Goal: Obtain resource: Obtain resource

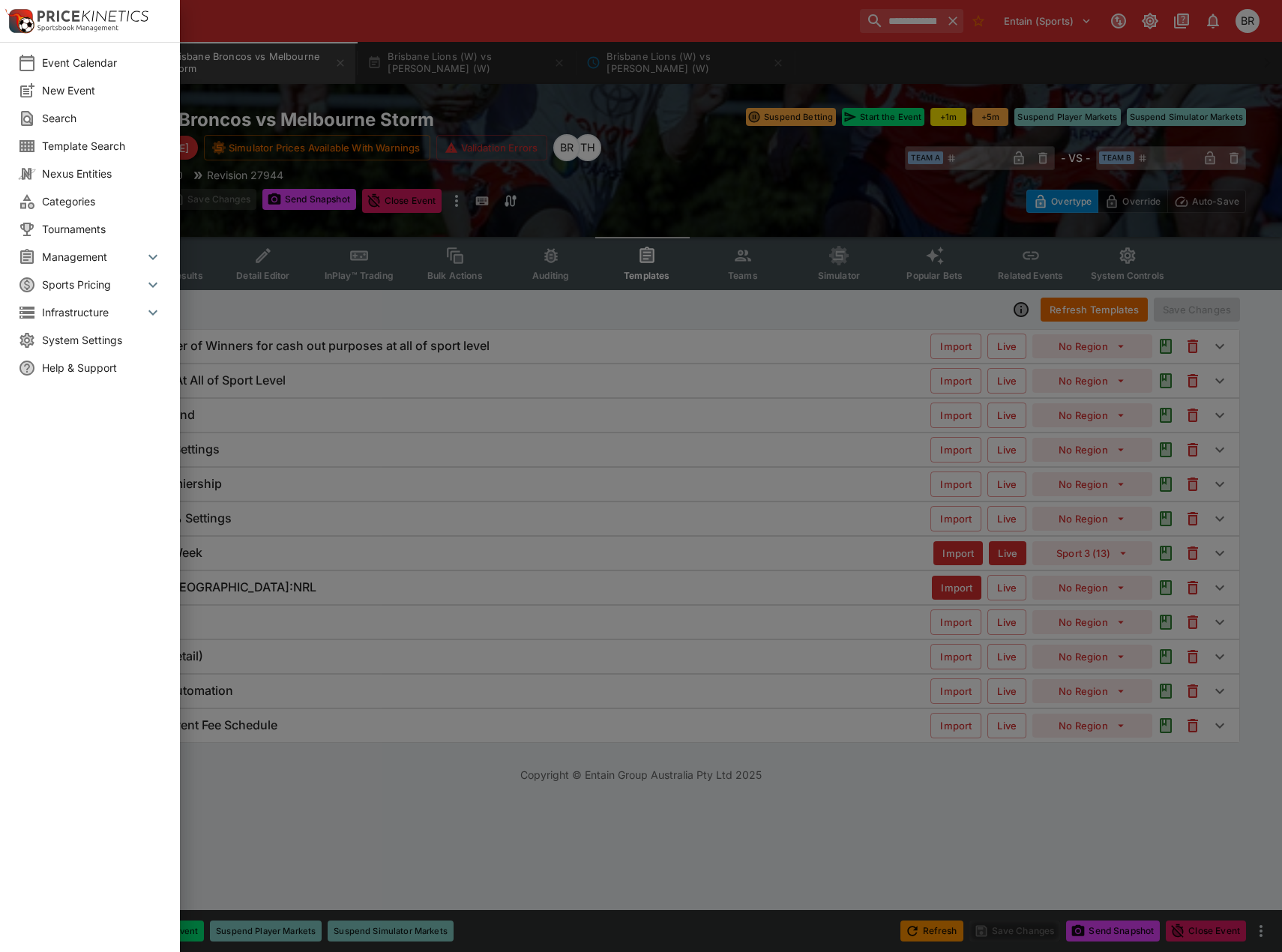
click at [66, 192] on li "Categories" at bounding box center [90, 201] width 180 height 28
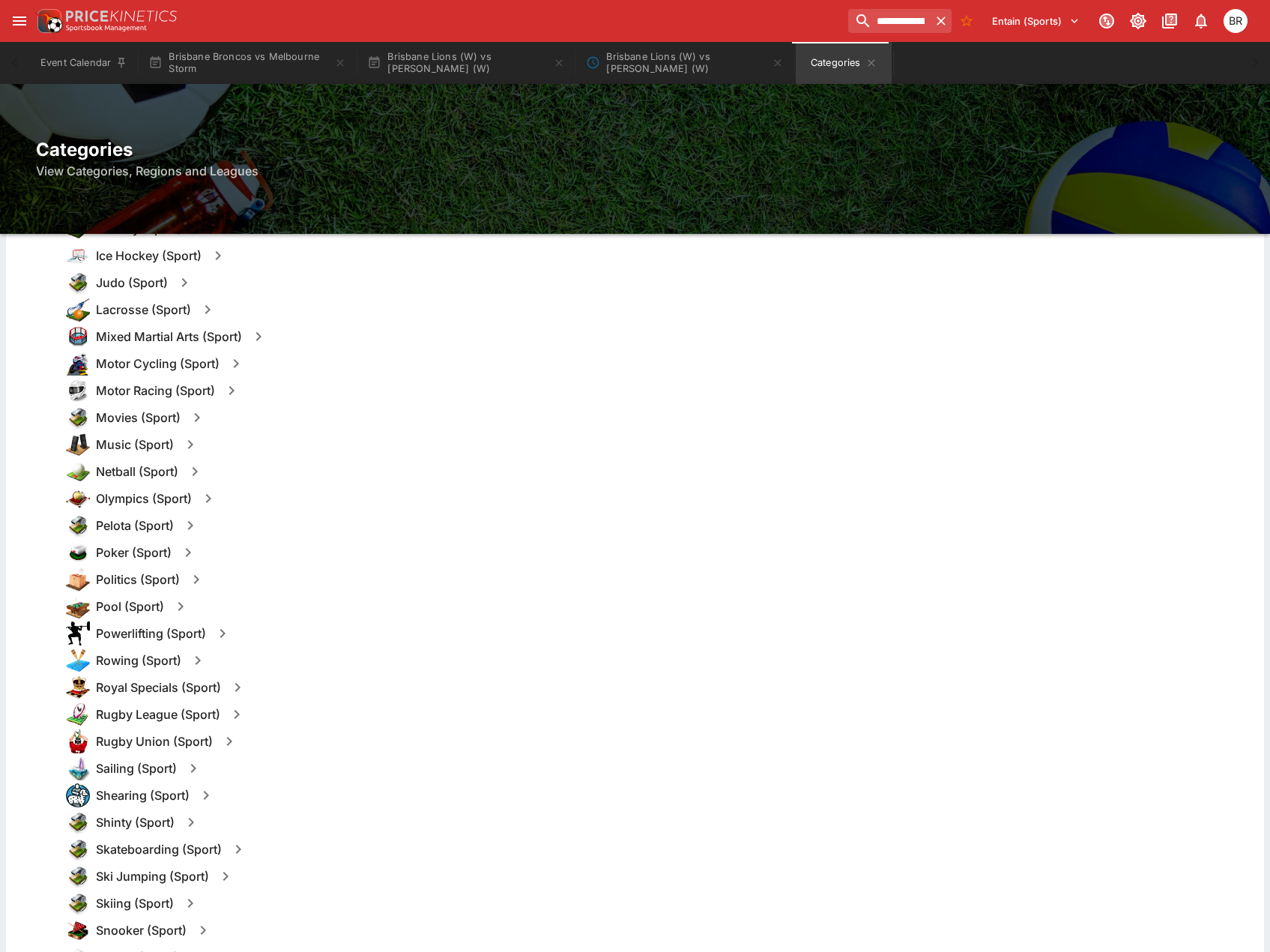
scroll to position [1124, 0]
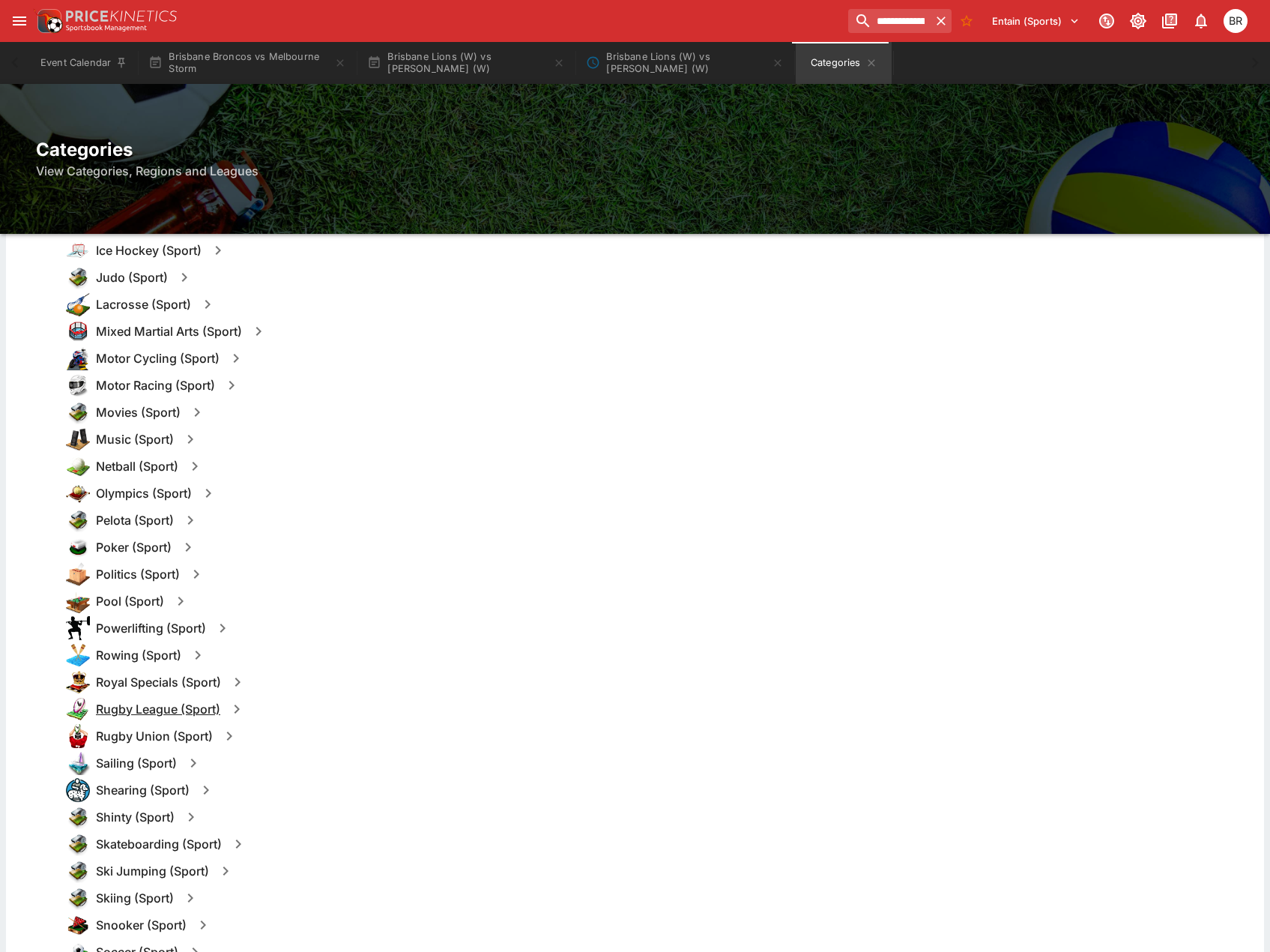
click at [131, 701] on h6 "Rugby League (Sport)" at bounding box center [158, 709] width 124 height 16
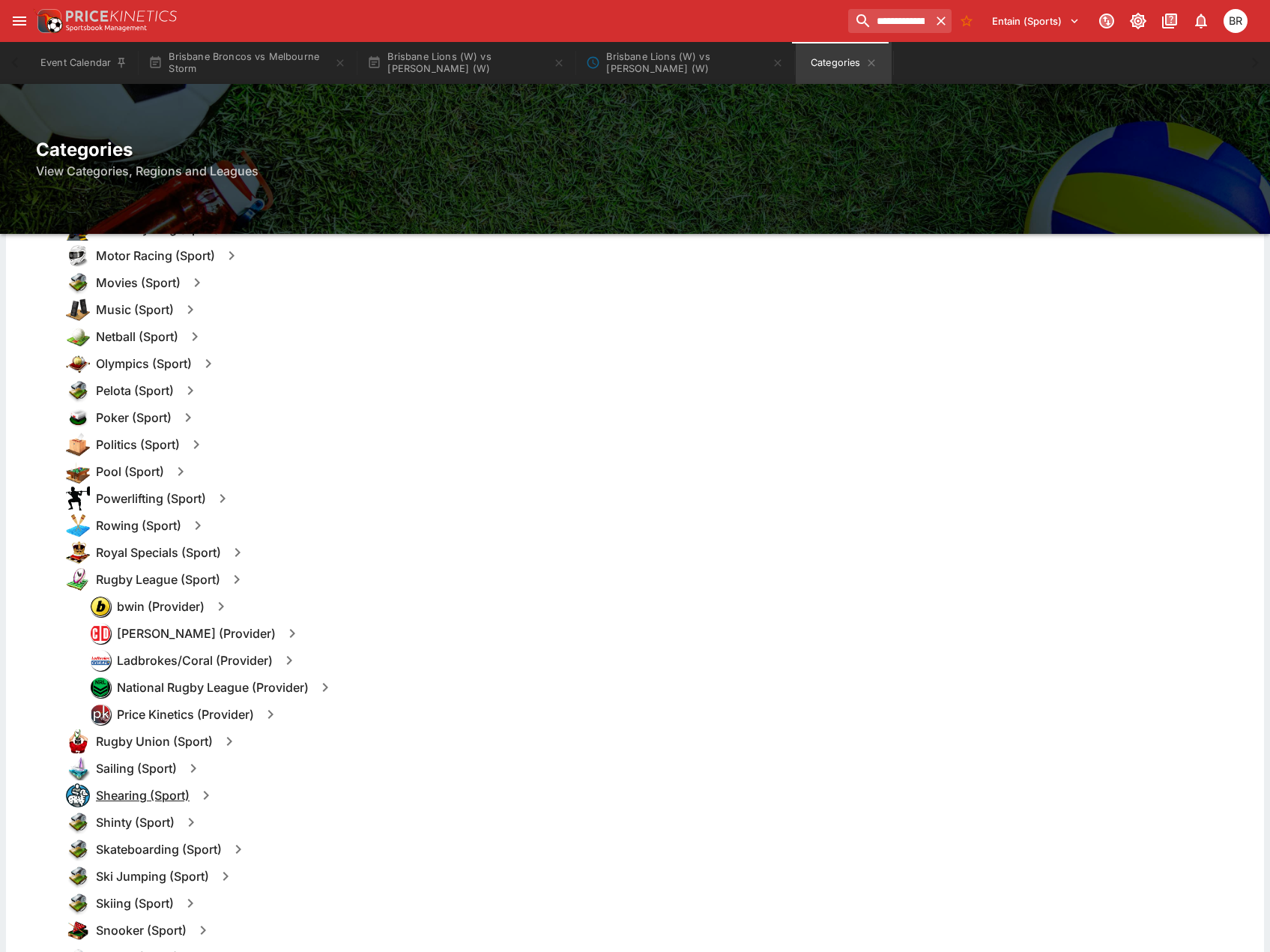
scroll to position [1349, 0]
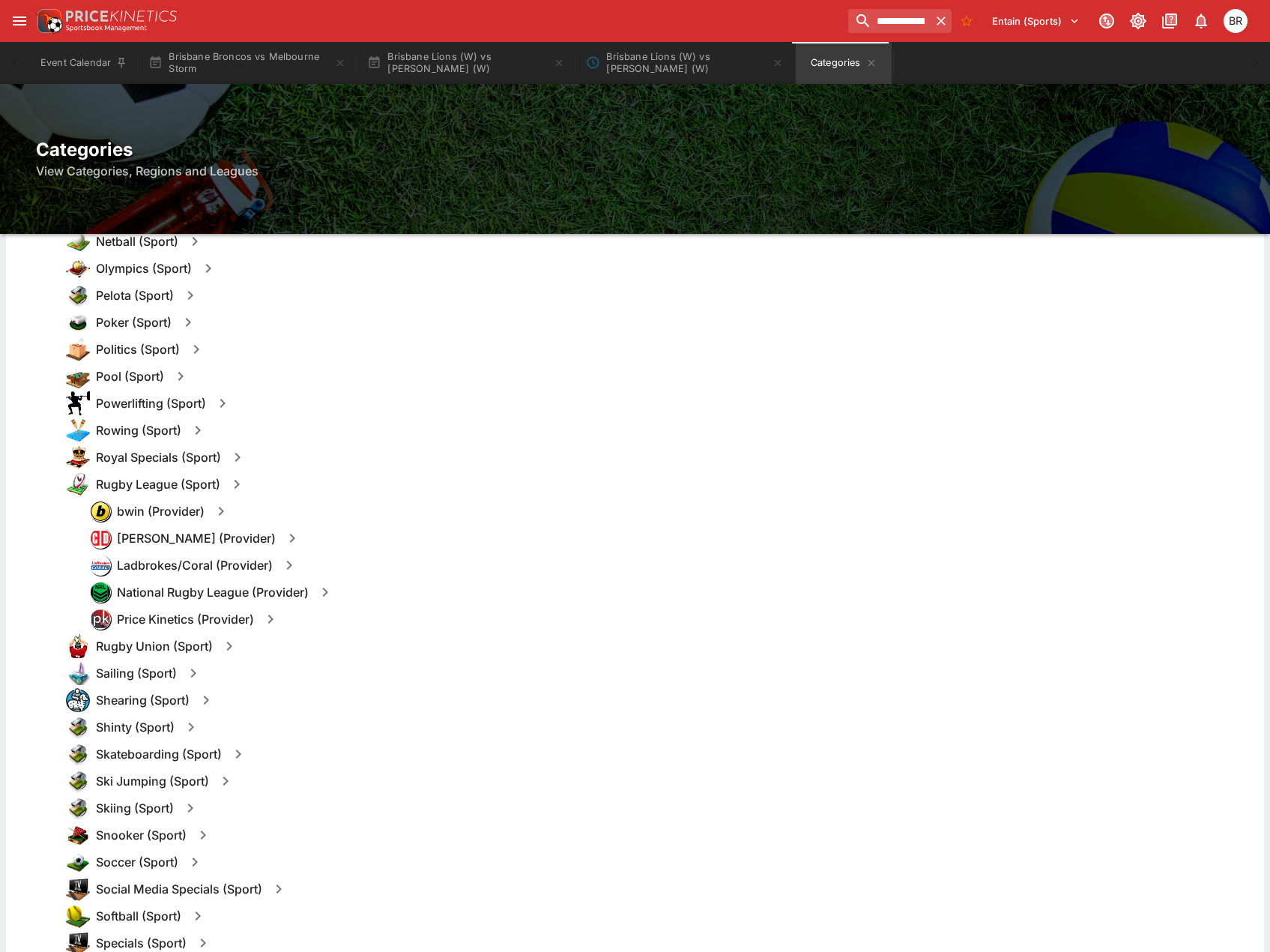
click at [328, 591] on icon "button" at bounding box center [325, 592] width 5 height 9
click at [457, 594] on button "Templates" at bounding box center [470, 591] width 66 height 24
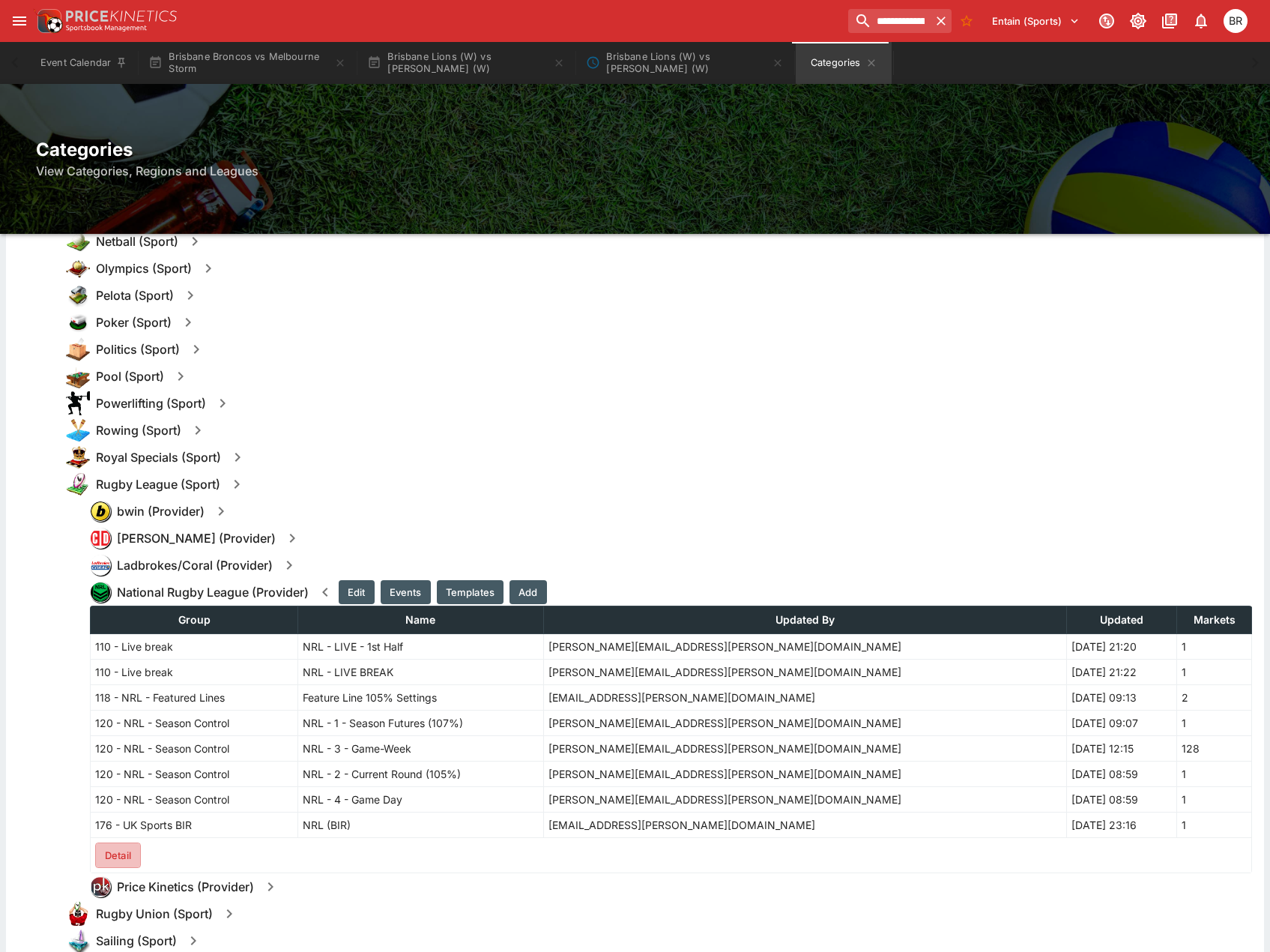
click at [120, 846] on button "Detail" at bounding box center [118, 854] width 45 height 25
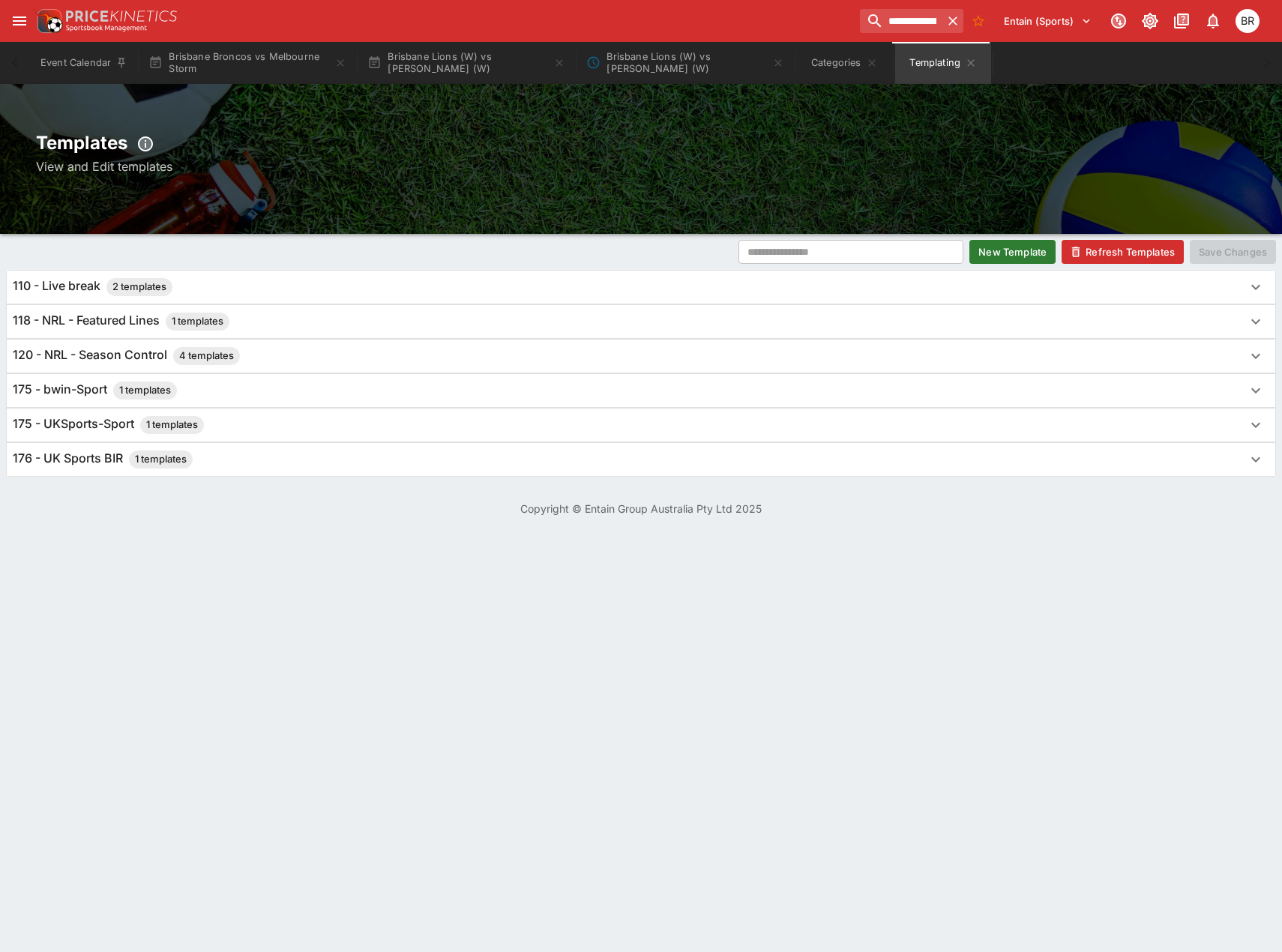
click at [145, 359] on h6 "120 - NRL - Season Control 4 templates" at bounding box center [127, 356] width 227 height 18
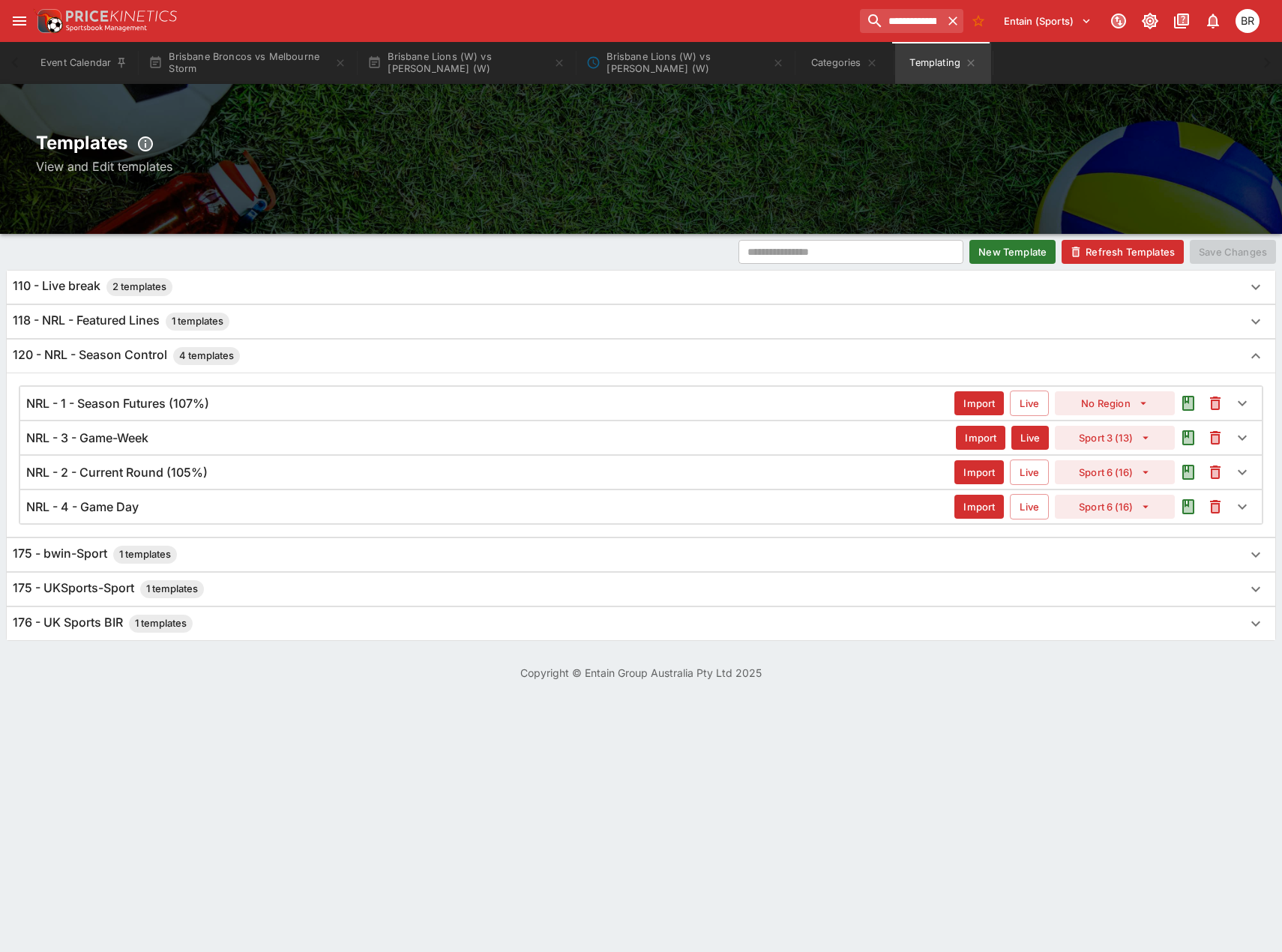
click at [233, 406] on div "NRL - 1 - Season Futures (107%)" at bounding box center [490, 404] width 928 height 16
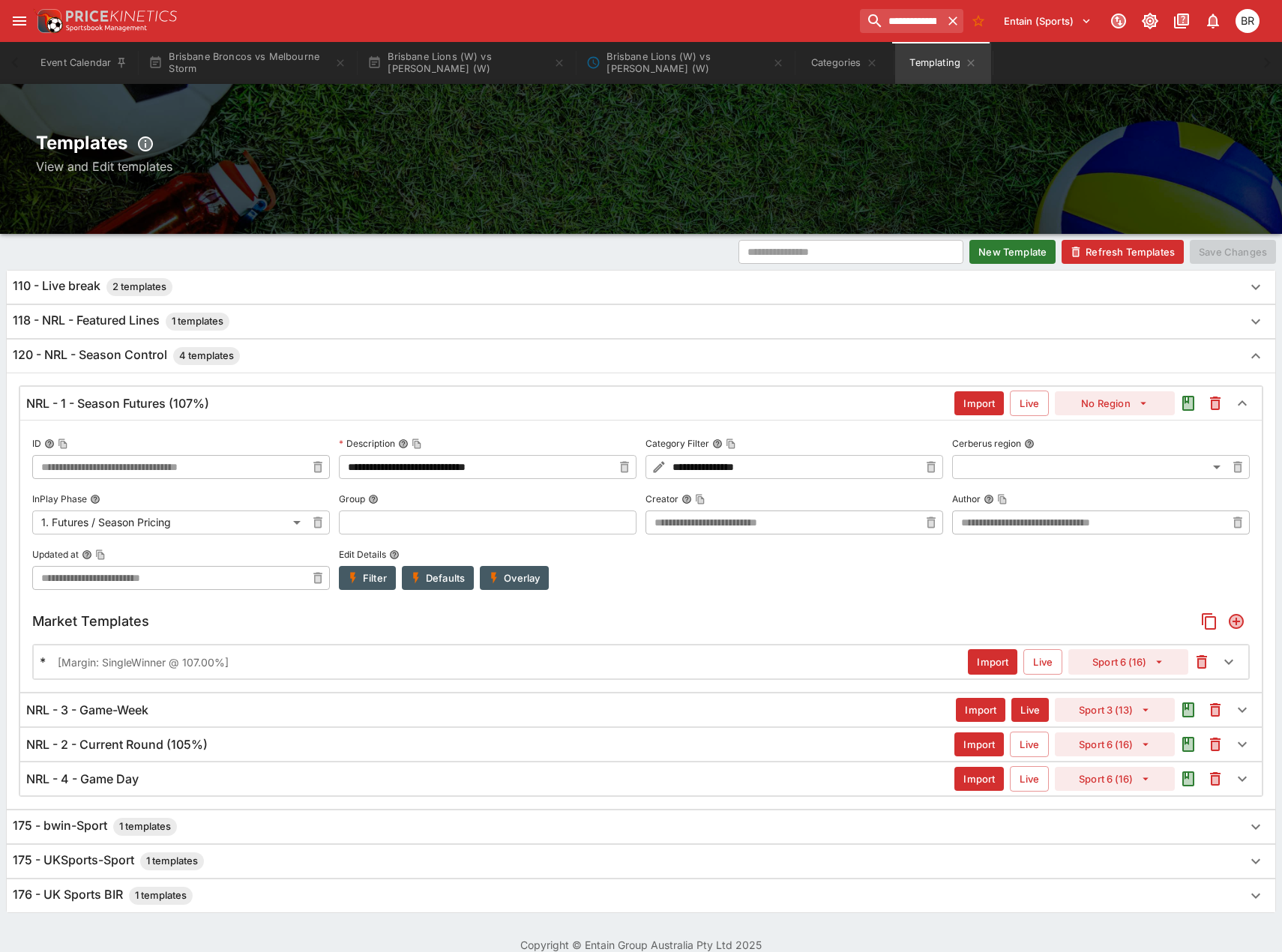
type input "**********"
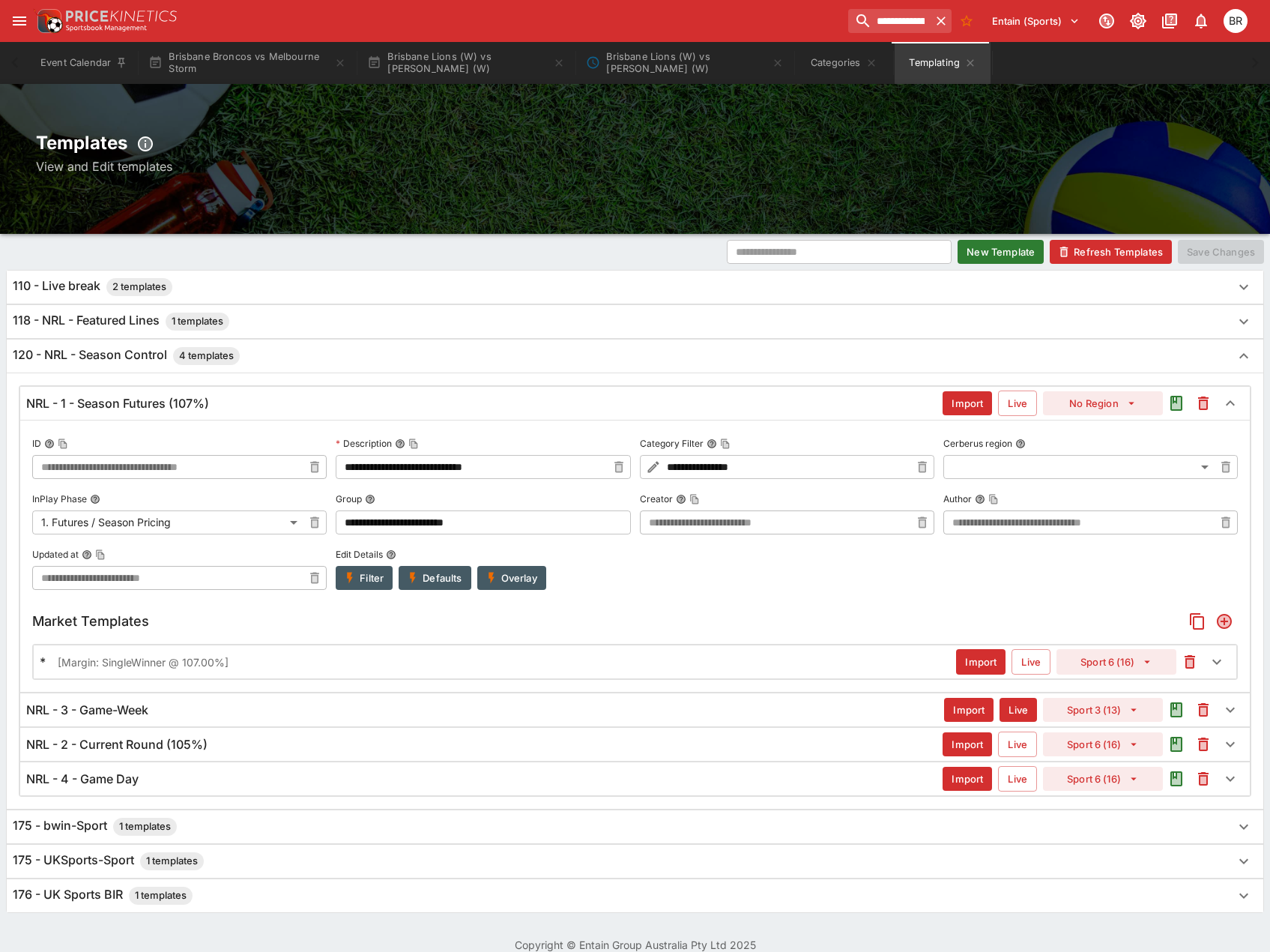
click at [10, 11] on button "open drawer" at bounding box center [19, 21] width 27 height 27
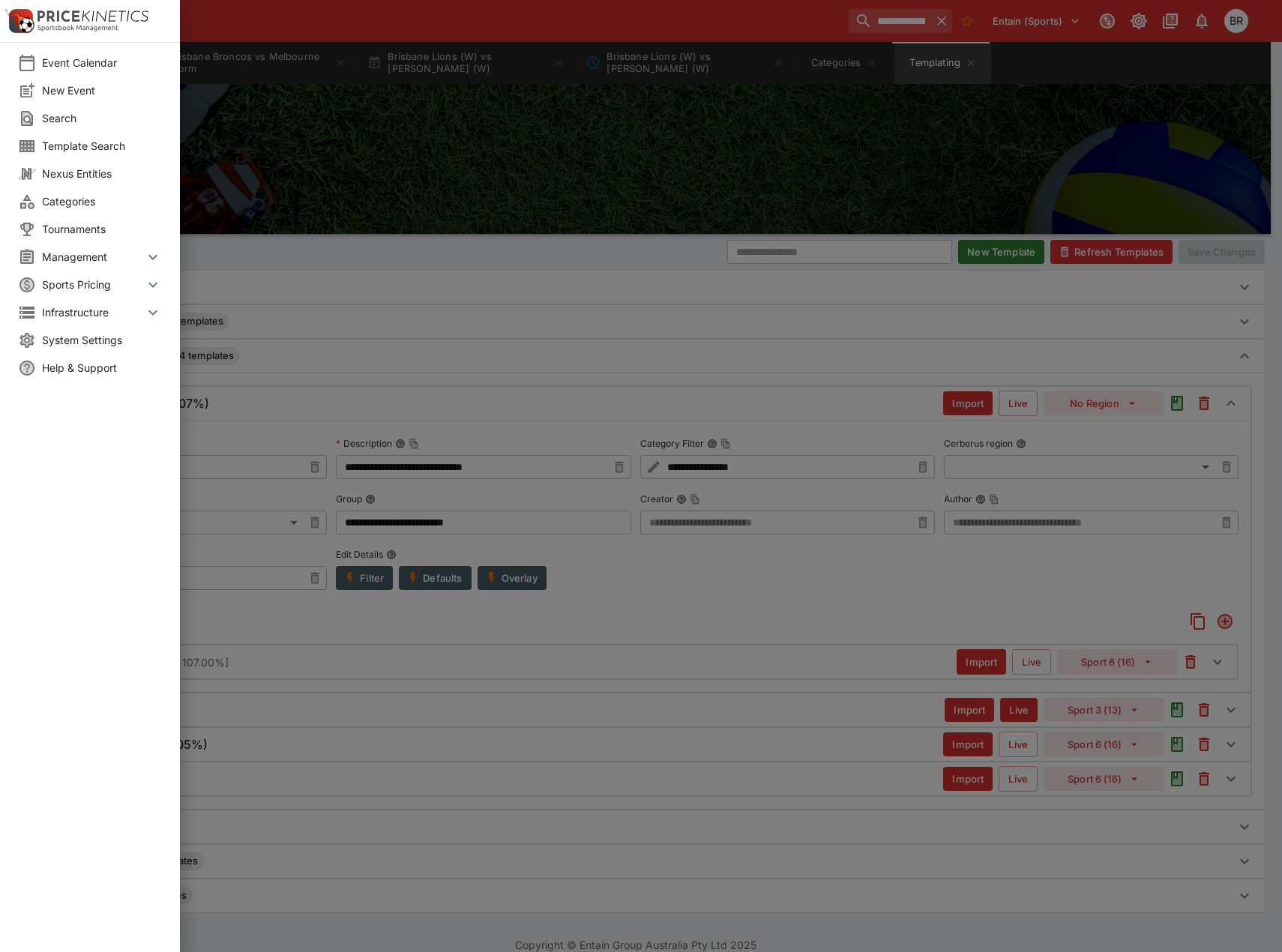
click at [435, 118] on div at bounding box center [641, 476] width 1282 height 952
